Goal: Information Seeking & Learning: Learn about a topic

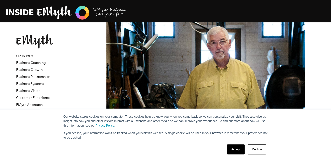
click at [236, 150] on link "Accept" at bounding box center [236, 150] width 18 height 10
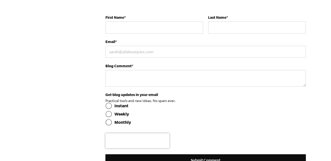
scroll to position [2295, 0]
